Goal: Navigation & Orientation: Go to known website

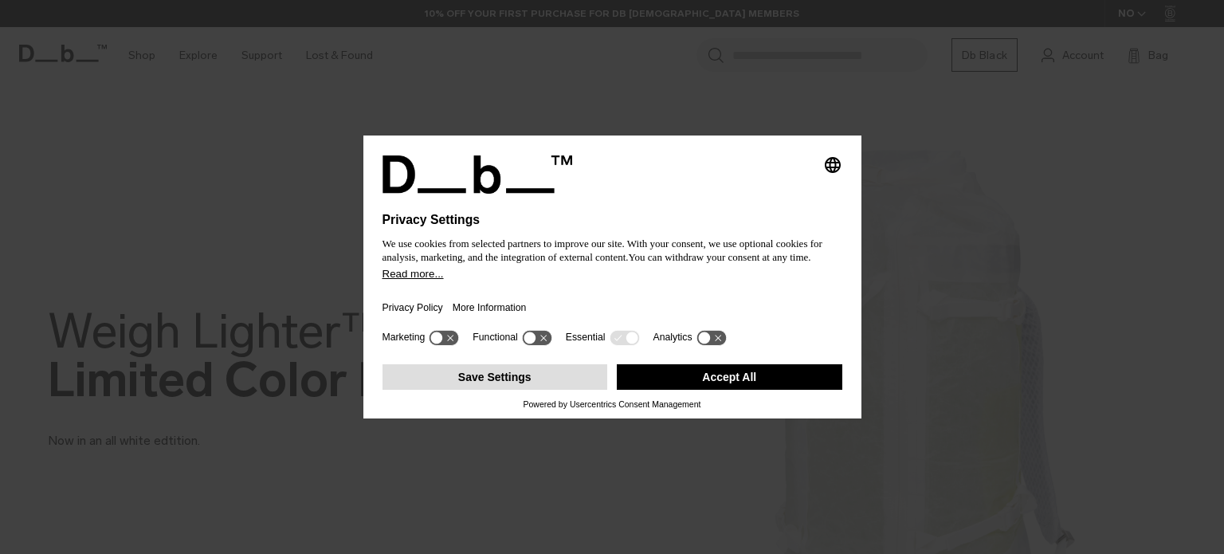
click at [501, 379] on button "Save Settings" at bounding box center [496, 377] width 226 height 26
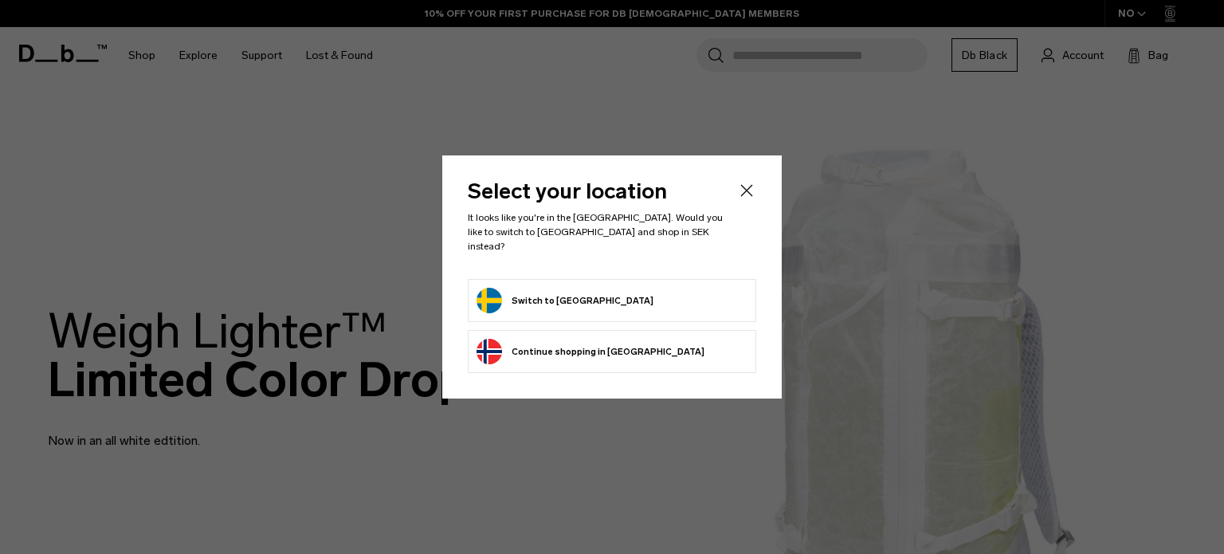
click at [517, 294] on button "Switch to Sweden" at bounding box center [565, 301] width 177 height 26
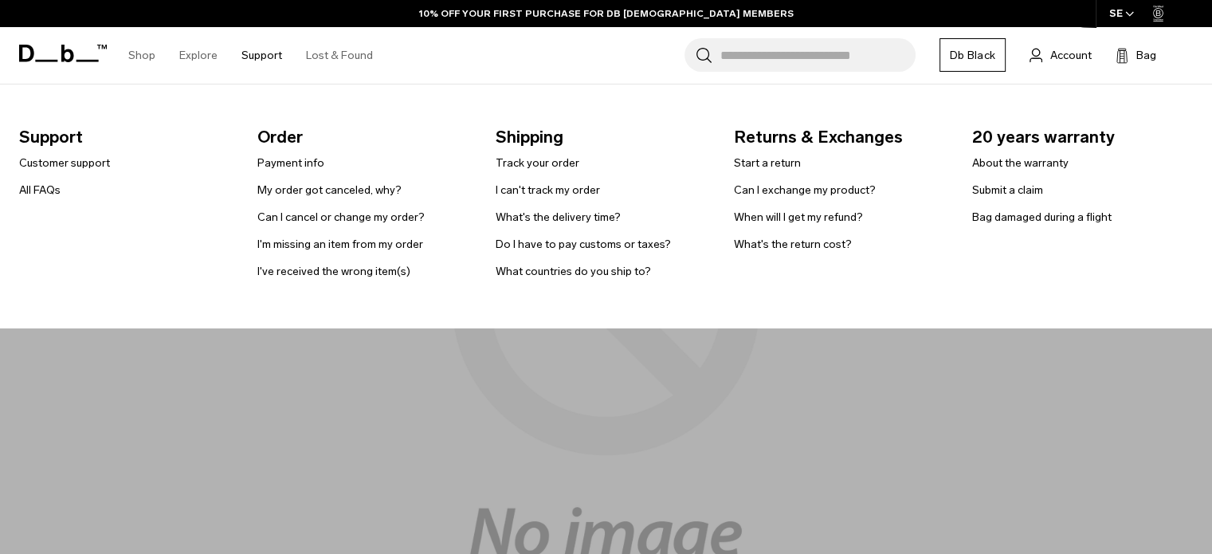
drag, startPoint x: 215, startPoint y: 286, endPoint x: 210, endPoint y: 277, distance: 10.7
